Goal: Task Accomplishment & Management: Manage account settings

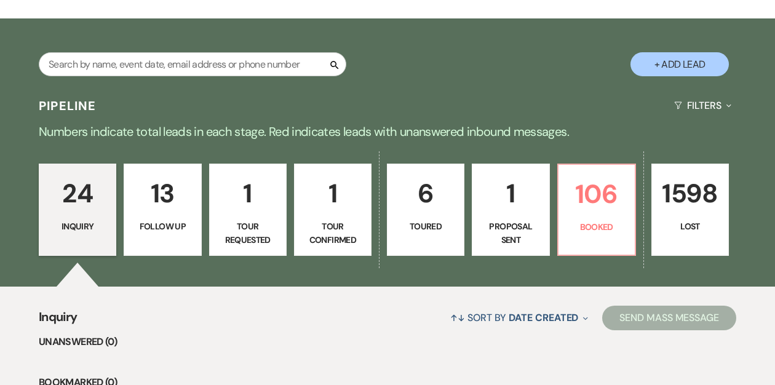
scroll to position [198, 0]
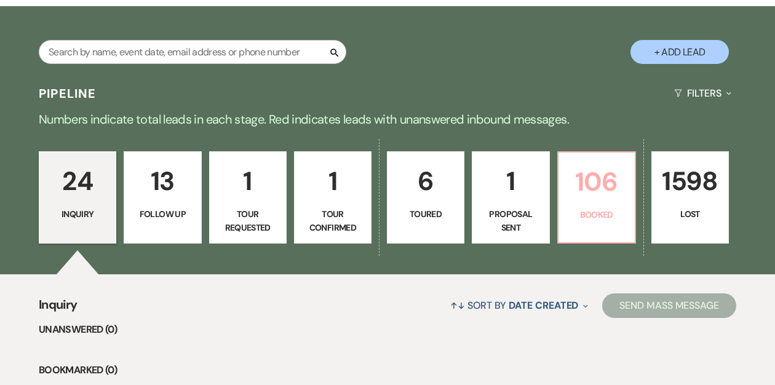
click at [584, 205] on link "106 Booked" at bounding box center [596, 197] width 79 height 92
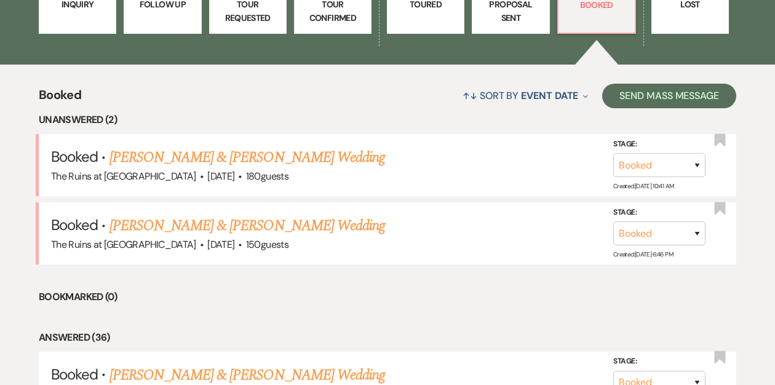
scroll to position [411, 0]
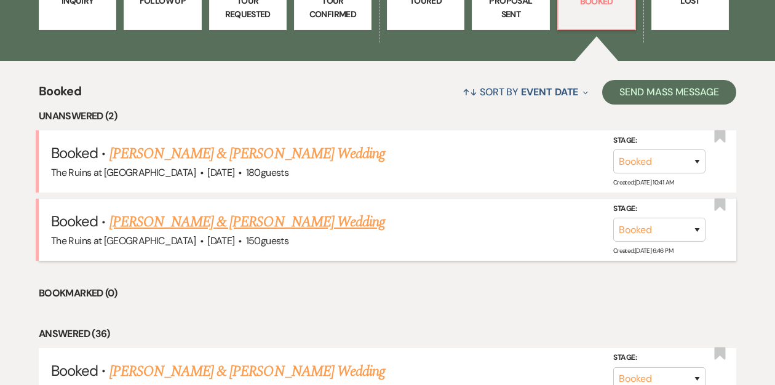
click at [258, 223] on link "[PERSON_NAME] & [PERSON_NAME] Wedding" at bounding box center [246, 222] width 275 height 22
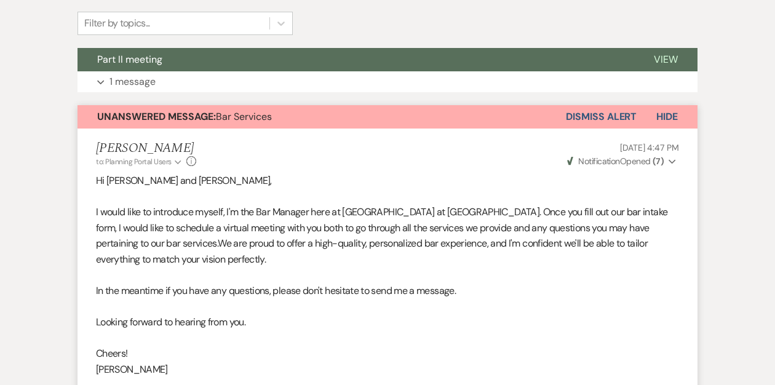
scroll to position [323, 0]
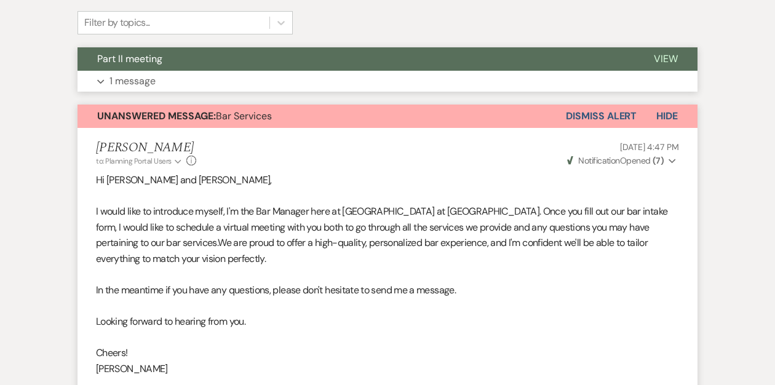
click at [250, 56] on button "Part II meeting" at bounding box center [355, 58] width 556 height 23
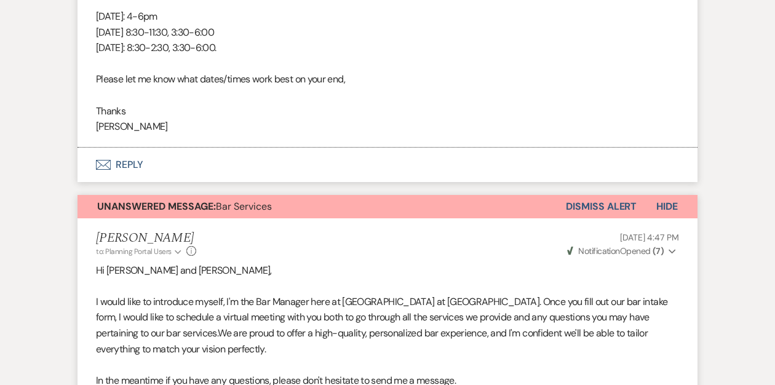
scroll to position [0, 0]
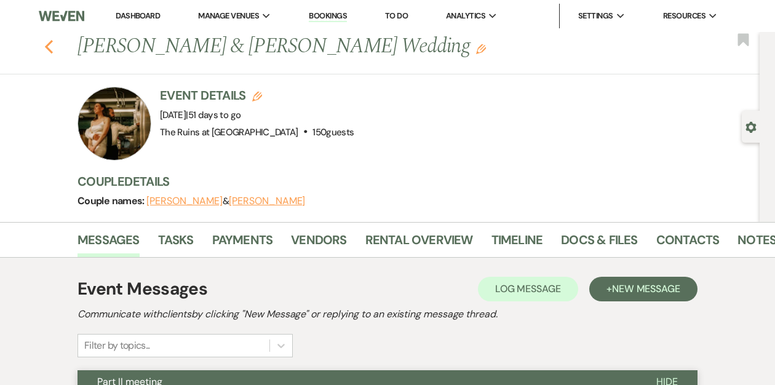
click at [45, 44] on icon "Previous" at bounding box center [48, 46] width 9 height 15
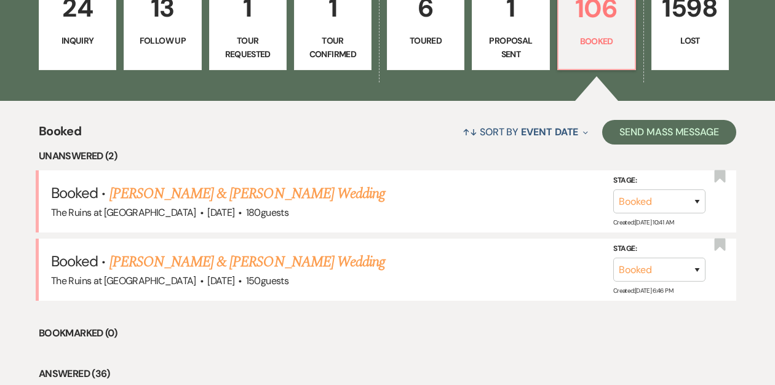
scroll to position [363, 0]
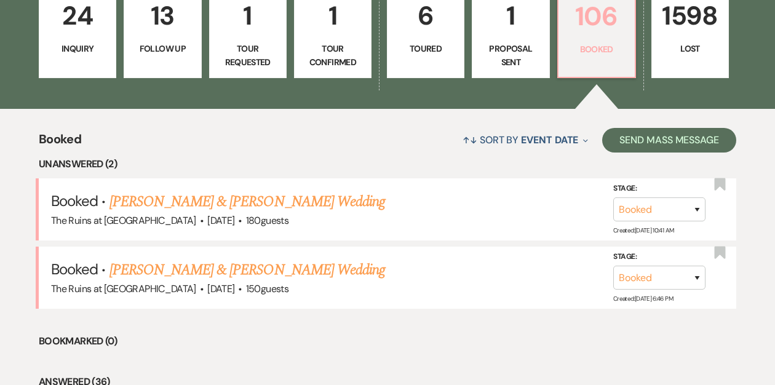
click at [585, 37] on link "106 Booked" at bounding box center [596, 32] width 79 height 92
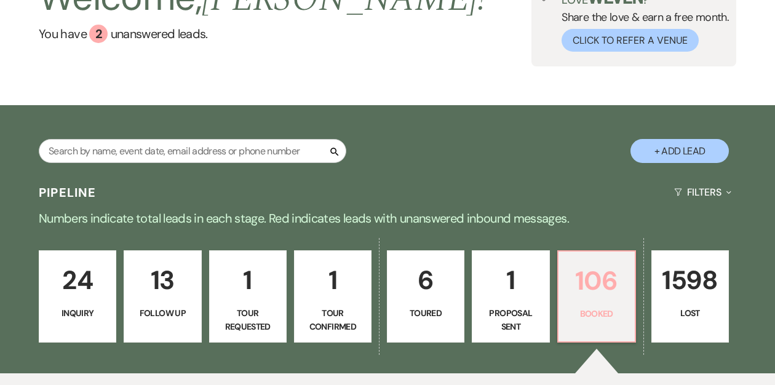
scroll to position [119, 0]
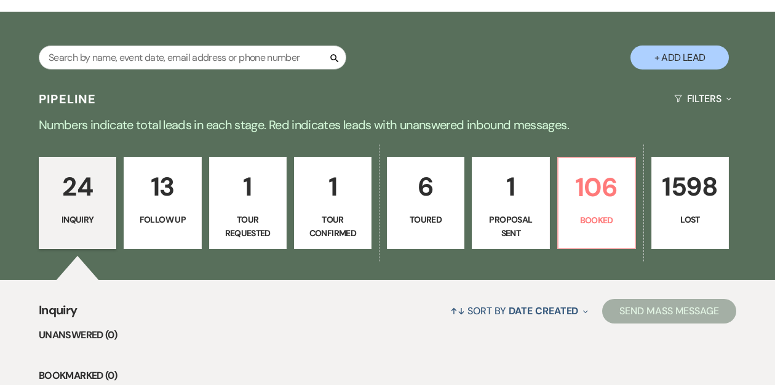
scroll to position [193, 0]
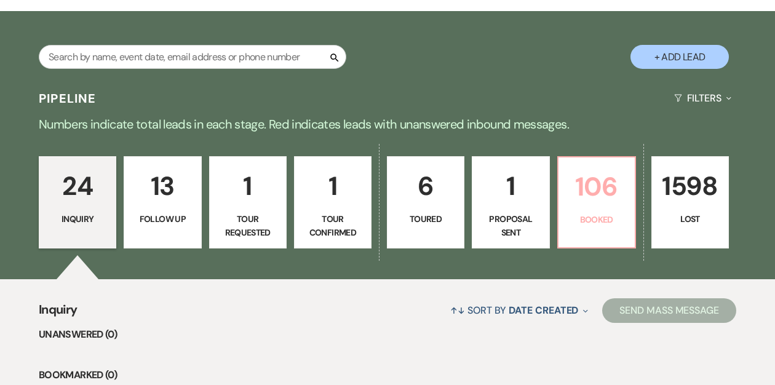
click at [598, 219] on p "Booked" at bounding box center [596, 220] width 61 height 14
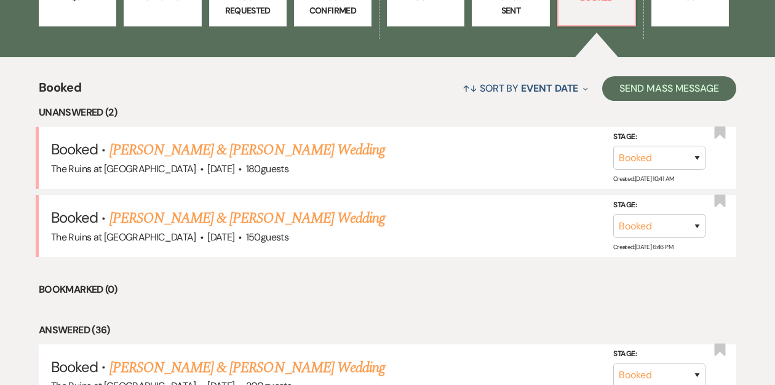
scroll to position [416, 0]
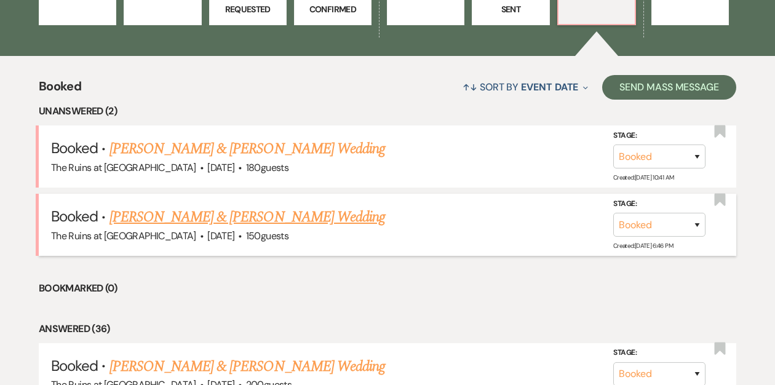
click at [302, 217] on link "[PERSON_NAME] & [PERSON_NAME] Wedding" at bounding box center [246, 217] width 275 height 22
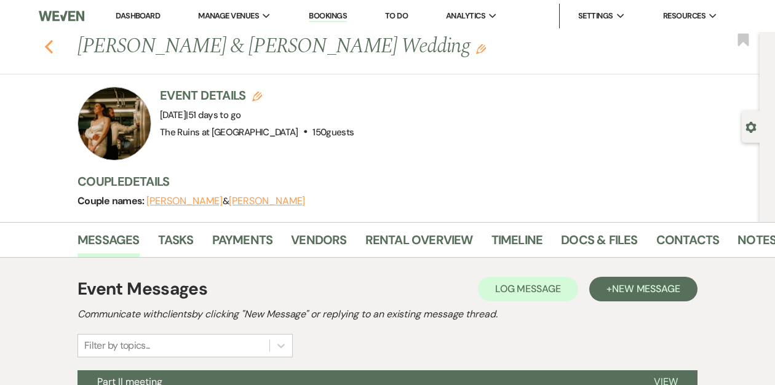
click at [47, 44] on use "button" at bounding box center [49, 47] width 8 height 14
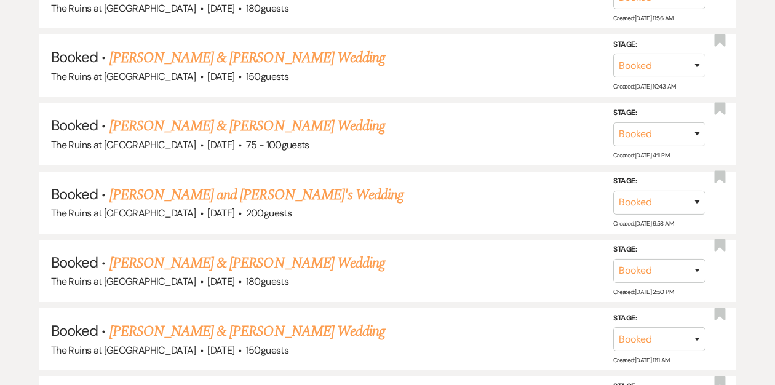
scroll to position [1344, 0]
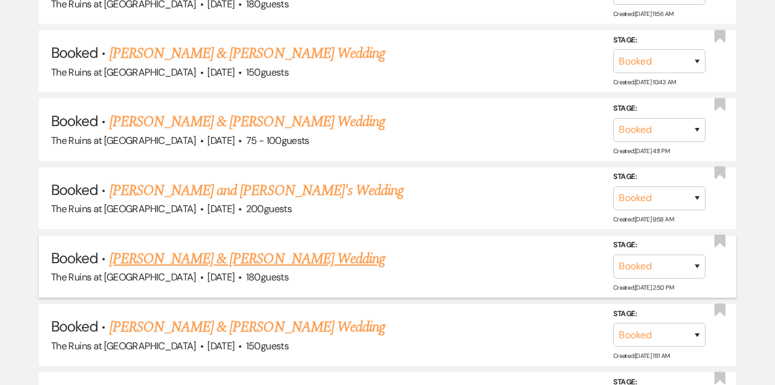
click at [172, 252] on link "[PERSON_NAME] & [PERSON_NAME] Wedding" at bounding box center [246, 259] width 275 height 22
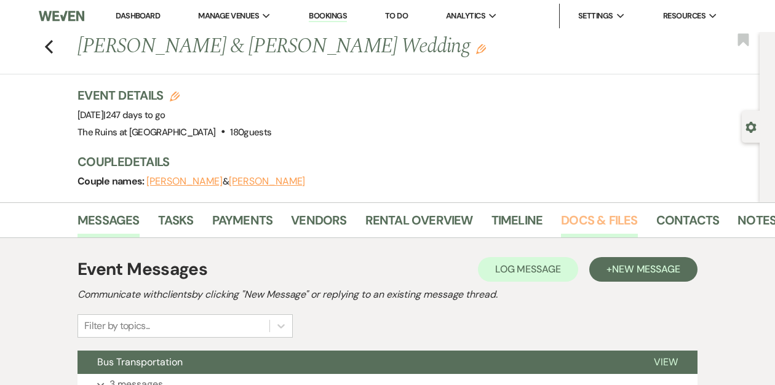
click at [579, 221] on link "Docs & Files" at bounding box center [599, 223] width 76 height 27
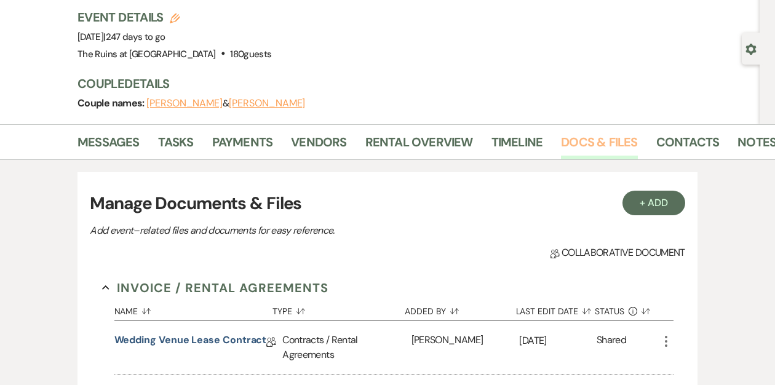
scroll to position [152, 0]
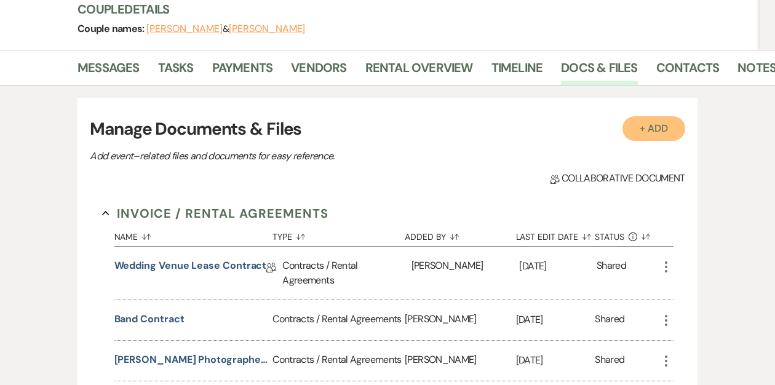
click at [647, 132] on button "+ Add" at bounding box center [653, 128] width 63 height 25
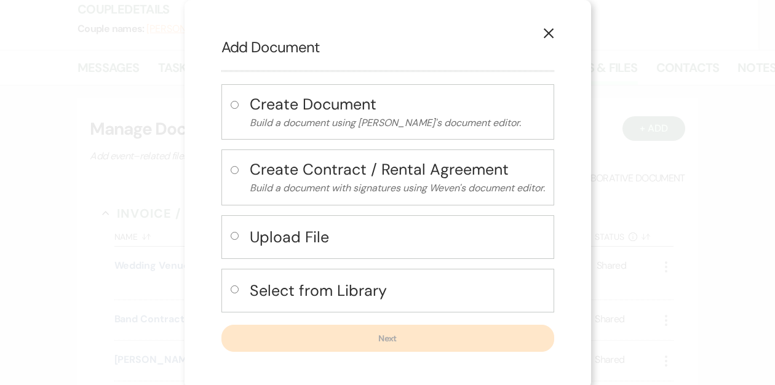
click at [232, 235] on input "radio" at bounding box center [235, 236] width 8 height 8
radio input "true"
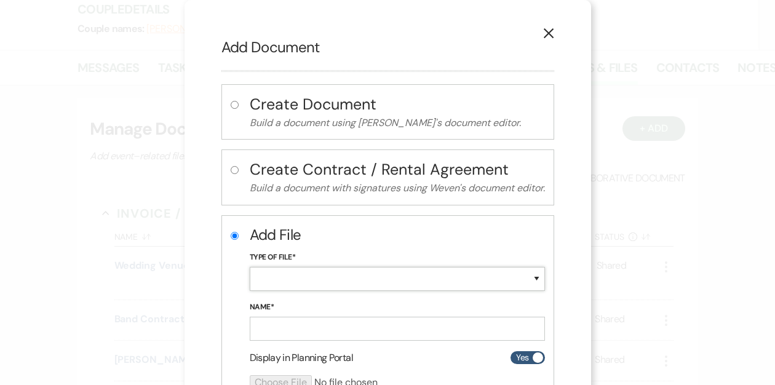
click at [299, 275] on select "Special Event Insurance Vendor Certificate of Insurance Contracts / Rental Agre…" at bounding box center [397, 279] width 295 height 24
select select "10"
click at [250, 267] on select "Special Event Insurance Vendor Certificate of Insurance Contracts / Rental Agre…" at bounding box center [397, 279] width 295 height 24
click at [268, 329] on input "Name*" at bounding box center [397, 329] width 295 height 24
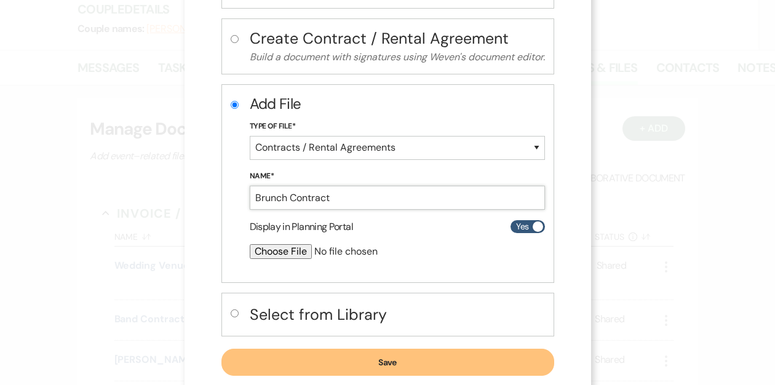
scroll to position [133, 0]
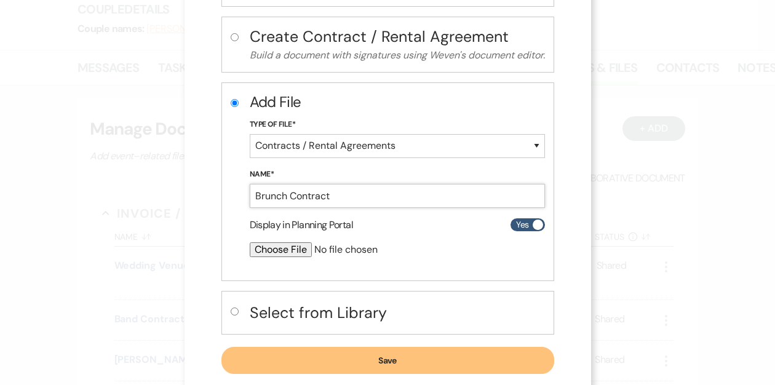
type input "Brunch Contract"
click at [273, 250] on input "file" at bounding box center [365, 249] width 230 height 15
type input "C:\fakepath\Signed Healthy Cafe Catering Contract.pdf"
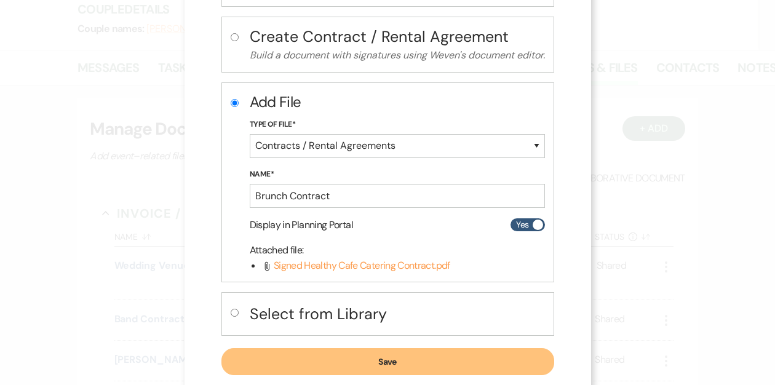
click at [375, 357] on button "Save" at bounding box center [387, 361] width 333 height 27
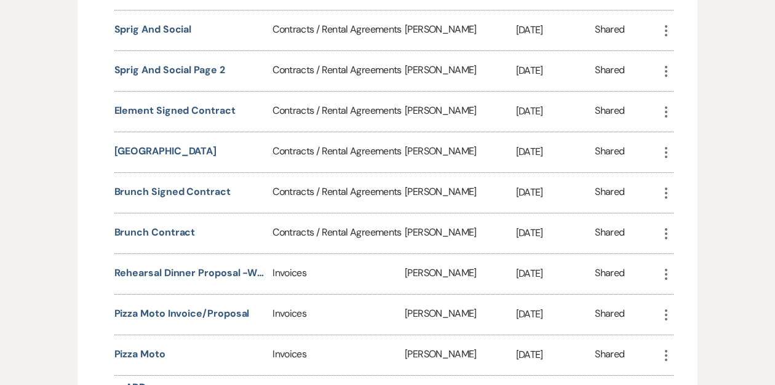
scroll to position [819, 0]
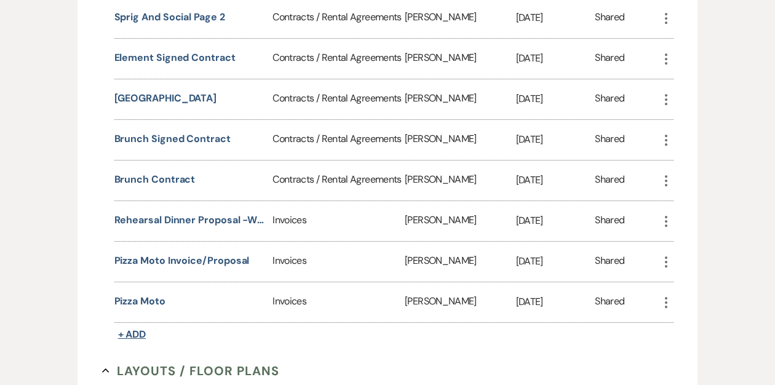
click at [132, 328] on span "+ Add" at bounding box center [132, 334] width 28 height 13
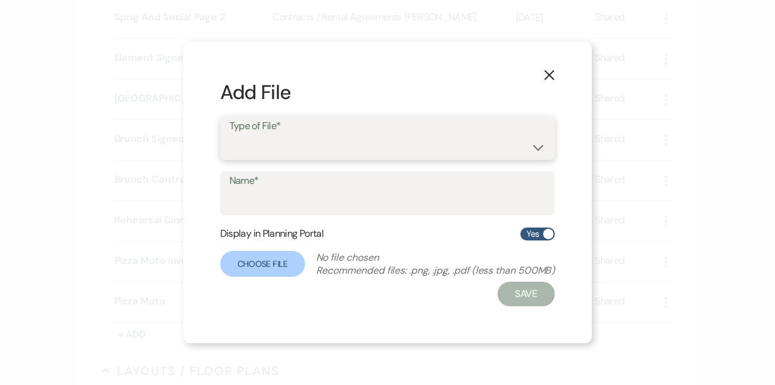
click at [305, 148] on select "Contracts / Rental Agreements Invoices Receipts" at bounding box center [387, 147] width 317 height 24
select select "10"
click at [229, 135] on select "Contracts / Rental Agreements Invoices Receipts" at bounding box center [387, 147] width 317 height 24
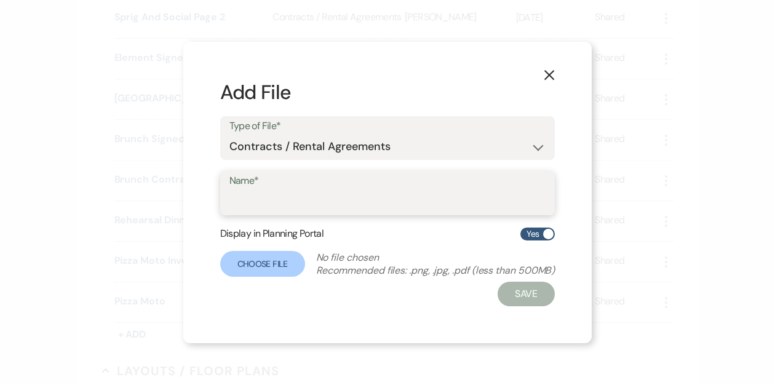
click at [275, 197] on input "Name*" at bounding box center [387, 202] width 317 height 24
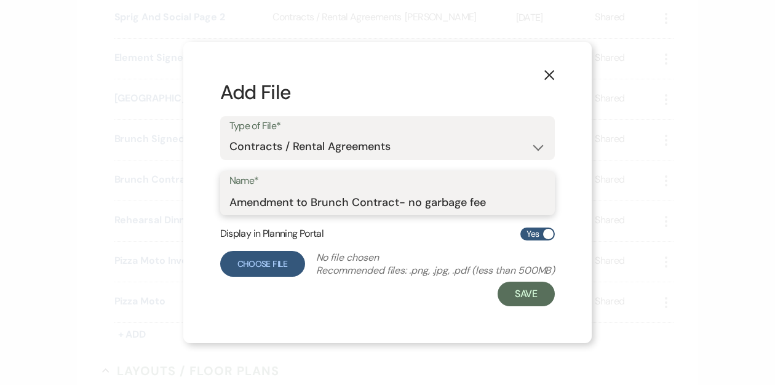
type input "Amendment to Brunch Contract- no garbage fee"
click at [249, 265] on label "Choose File" at bounding box center [262, 264] width 85 height 26
click at [0, 0] on input "Choose File" at bounding box center [0, 0] width 0 height 0
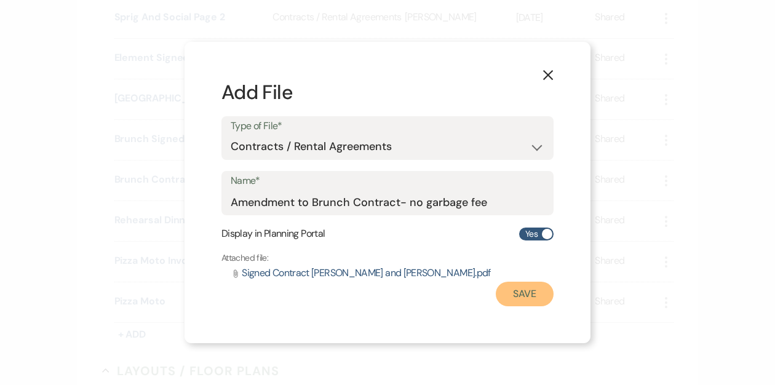
click at [527, 292] on button "Save" at bounding box center [524, 294] width 58 height 25
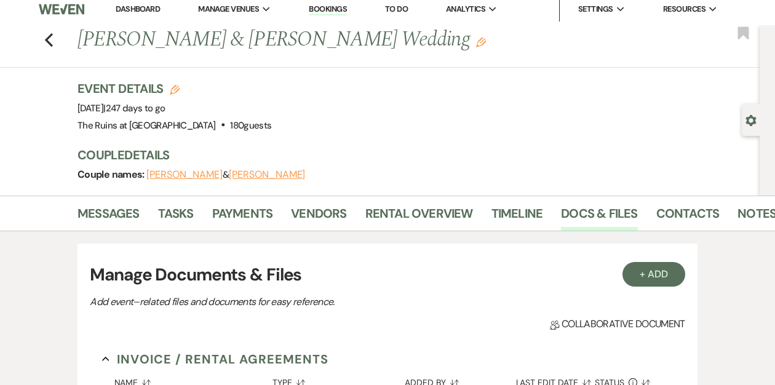
scroll to position [0, 0]
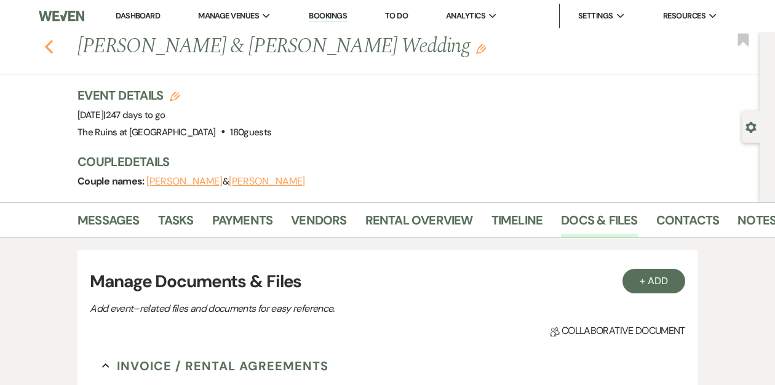
click at [47, 48] on use "button" at bounding box center [49, 47] width 8 height 14
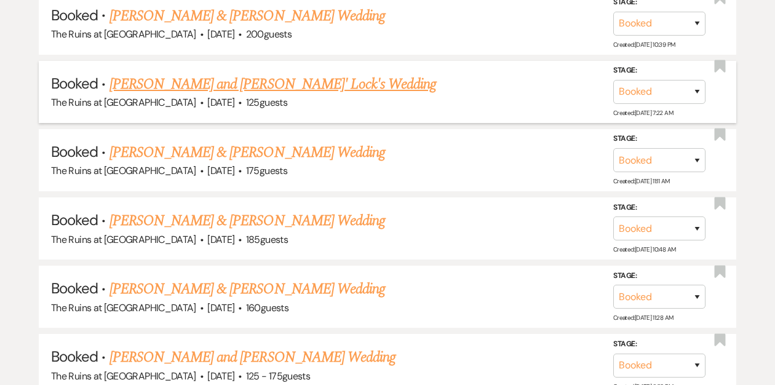
scroll to position [770, 0]
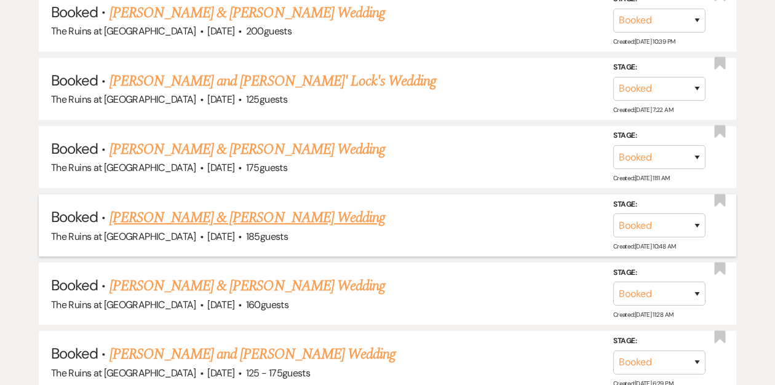
click at [187, 213] on link "Samara Petigrow & Doug Gusick's Wedding" at bounding box center [246, 218] width 275 height 22
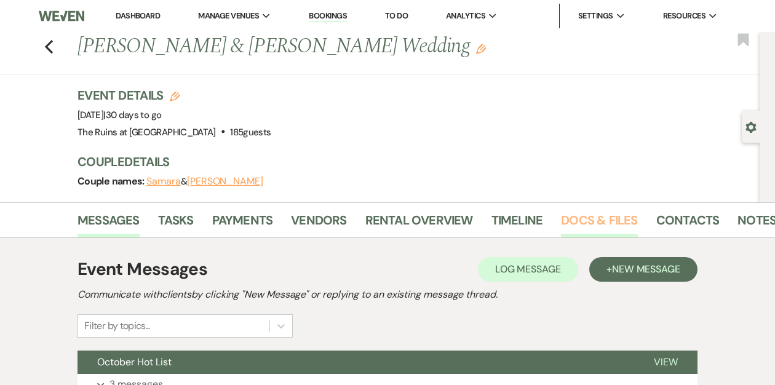
click at [595, 98] on div "Event Details Edit Event Date: Saturday, October 25th, 2025 | 30 days to go Ven…" at bounding box center [411, 114] width 669 height 54
click at [578, 221] on link "Docs & Files" at bounding box center [599, 223] width 76 height 27
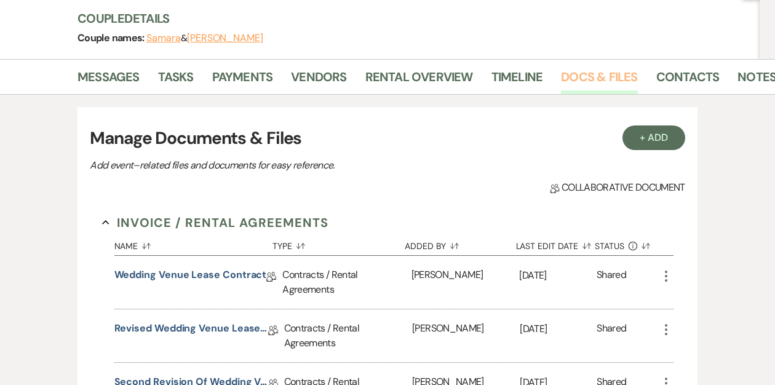
scroll to position [144, 0]
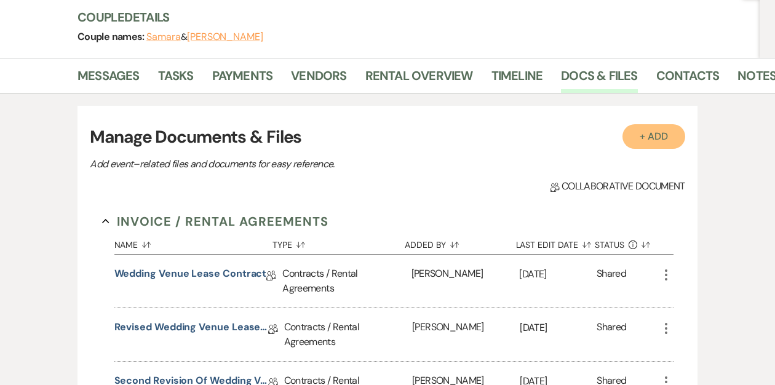
click at [646, 139] on button "+ Add" at bounding box center [653, 136] width 63 height 25
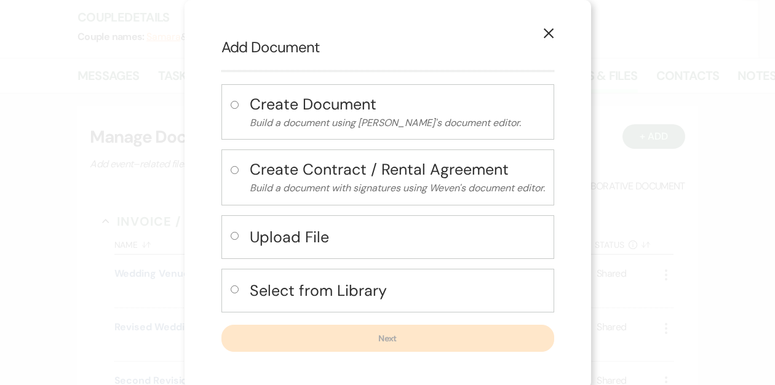
click at [232, 234] on input "radio" at bounding box center [235, 236] width 8 height 8
radio input "true"
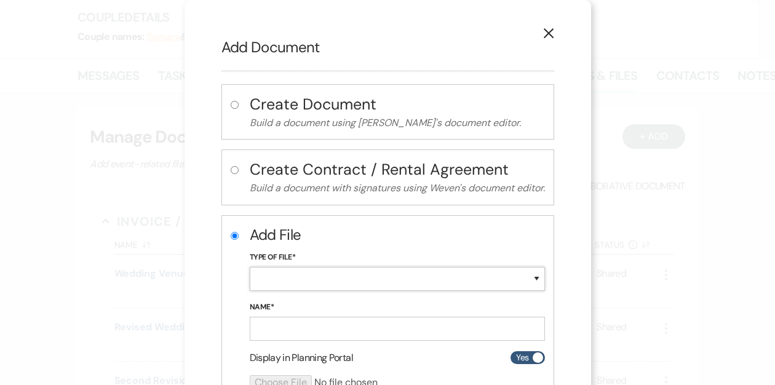
click at [270, 276] on select "Special Event Insurance Vendor Certificate of Insurance Contracts / Rental Agre…" at bounding box center [397, 279] width 295 height 24
select select "0"
click at [250, 267] on select "Special Event Insurance Vendor Certificate of Insurance Contracts / Rental Agre…" at bounding box center [397, 279] width 295 height 24
click at [266, 325] on input "Name*" at bounding box center [397, 329] width 295 height 24
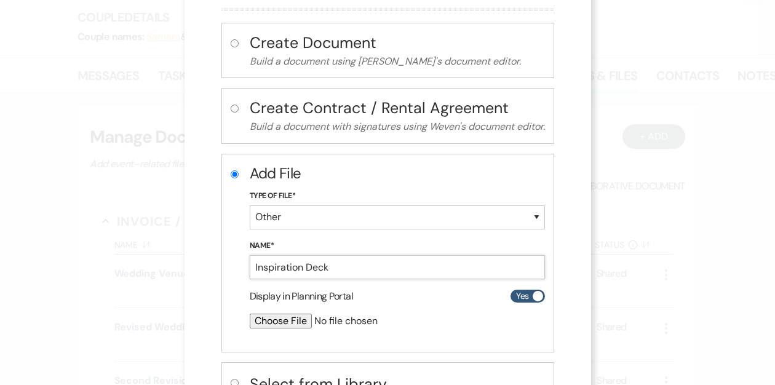
type input "Inspiration Deck"
click at [285, 318] on input "file" at bounding box center [365, 321] width 230 height 15
type input "C:\fakepath\Samara and Doug's Wedding.pdf"
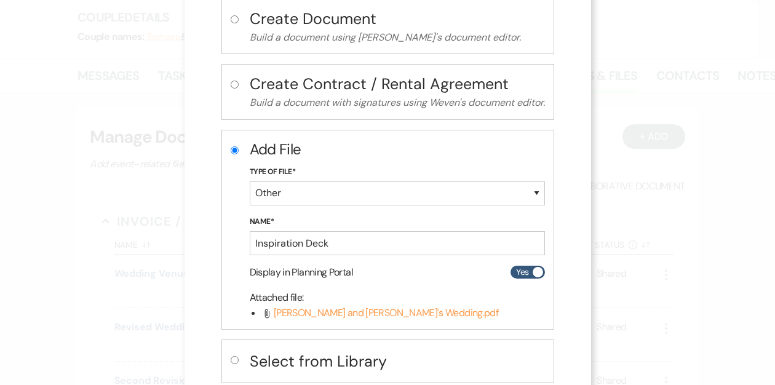
scroll to position [159, 0]
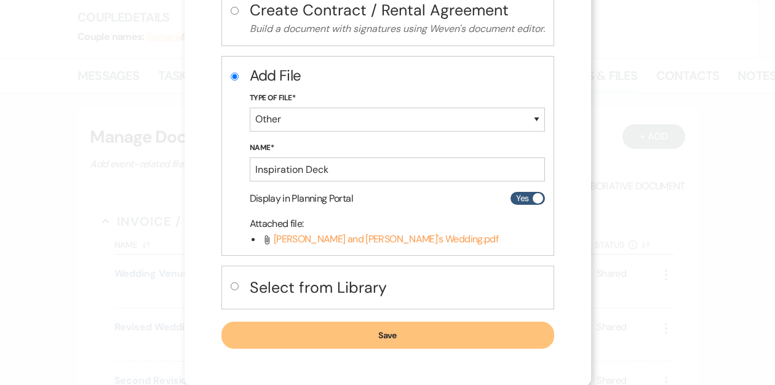
click at [332, 341] on button "Save" at bounding box center [387, 335] width 333 height 27
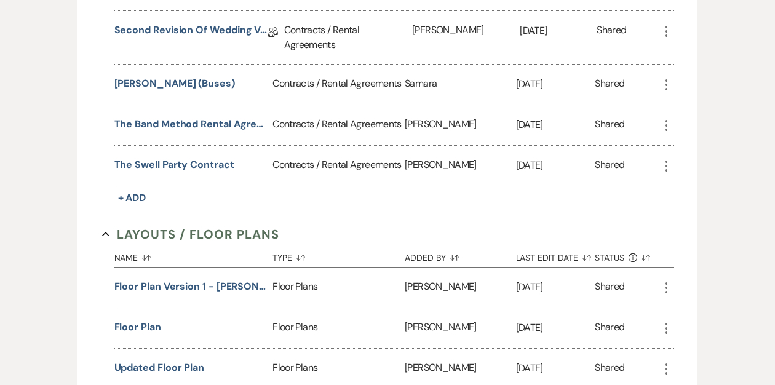
scroll to position [519, 0]
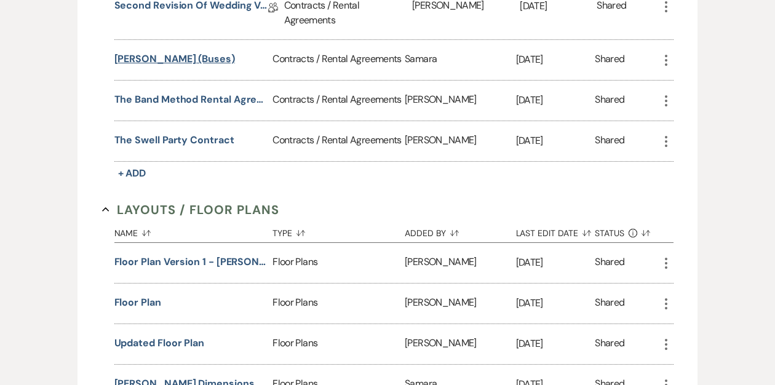
click at [154, 58] on button "Dufour (Buses)" at bounding box center [174, 59] width 120 height 15
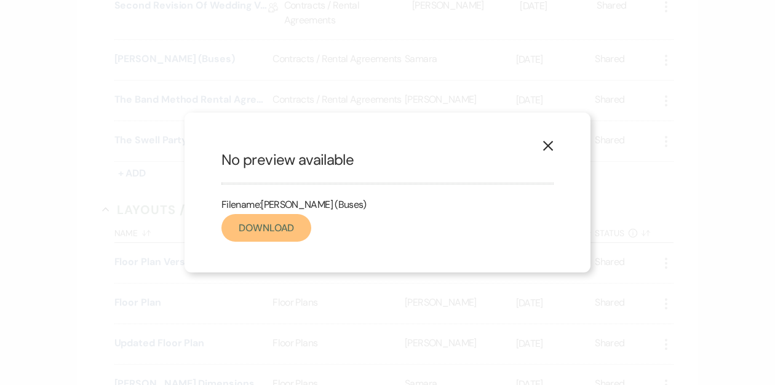
click at [256, 225] on link "Download" at bounding box center [266, 228] width 90 height 28
click at [548, 146] on use "button" at bounding box center [548, 146] width 10 height 10
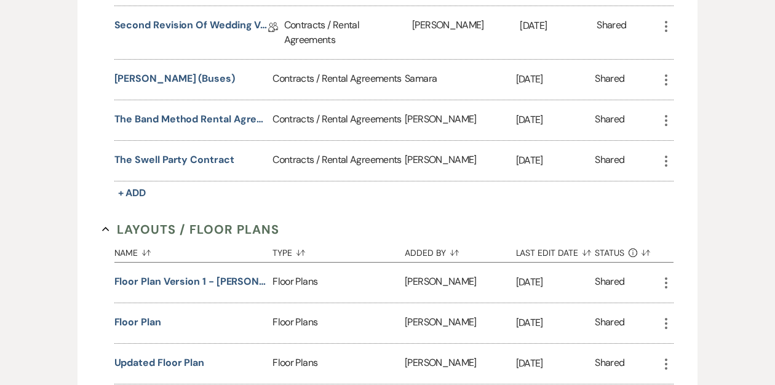
scroll to position [487, 0]
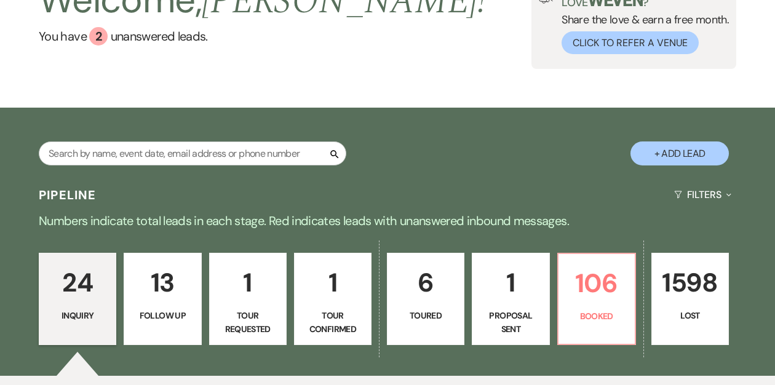
scroll to position [97, 0]
